Goal: Task Accomplishment & Management: Use online tool/utility

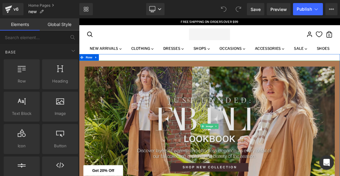
click at [170, 167] on img at bounding box center [263, 170] width 369 height 185
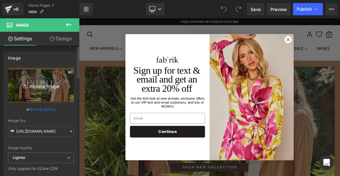
click at [43, 86] on icon "Replace Image" at bounding box center [40, 85] width 49 height 8
type input "C:\fakepath\FLASH SALE BANNER.png"
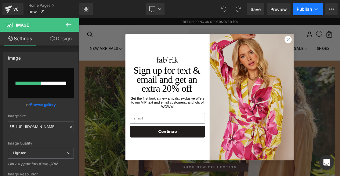
click at [317, 11] on icon at bounding box center [316, 9] width 6 height 6
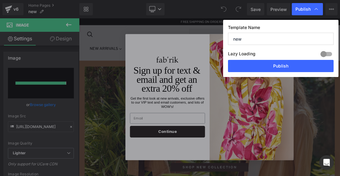
type input "[URL][DOMAIN_NAME]"
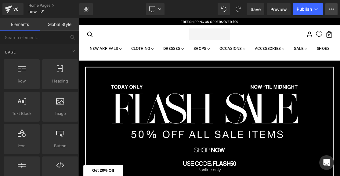
click at [330, 11] on icon at bounding box center [331, 9] width 5 height 5
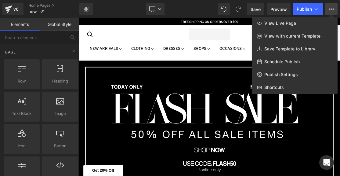
click at [296, 61] on span "Schedule Publish" at bounding box center [281, 61] width 35 height 5
select select
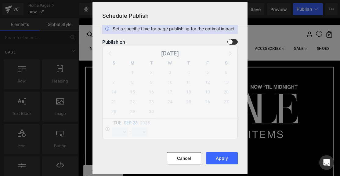
scroll to position [5, 0]
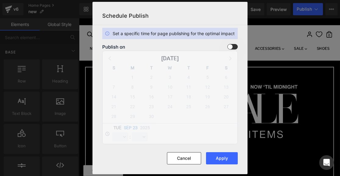
click at [231, 46] on span at bounding box center [232, 46] width 10 height 5
click at [0, 0] on input "checkbox" at bounding box center [0, 0] width 0 height 0
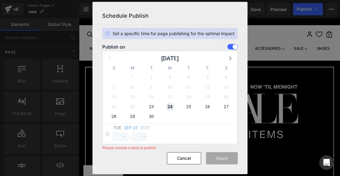
click at [168, 108] on span "24" at bounding box center [170, 106] width 9 height 9
select select "17"
select select "5"
select select "8"
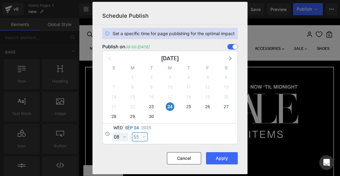
select select "55"
click at [231, 162] on button "Apply" at bounding box center [222, 158] width 32 height 12
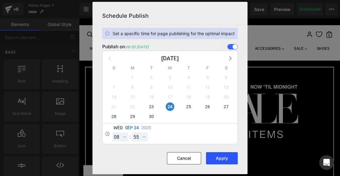
click at [221, 162] on button "Apply" at bounding box center [222, 158] width 32 height 12
